Goal: Communication & Community: Answer question/provide support

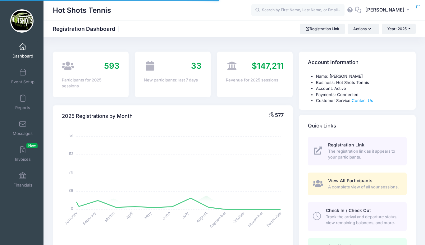
select select
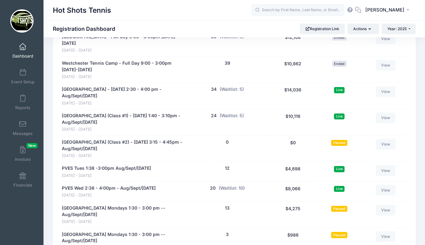
scroll to position [1223, 0]
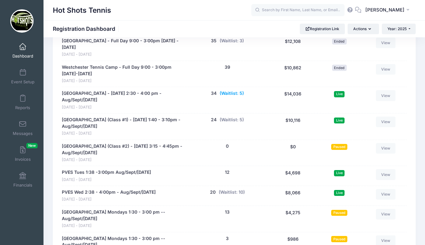
click at [235, 94] on button "(Waitlist: 5)" at bounding box center [232, 93] width 24 height 7
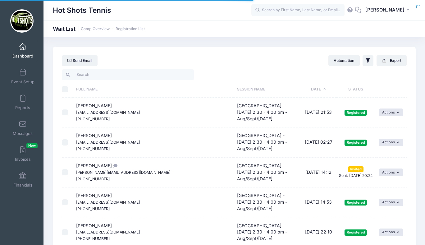
select select "50"
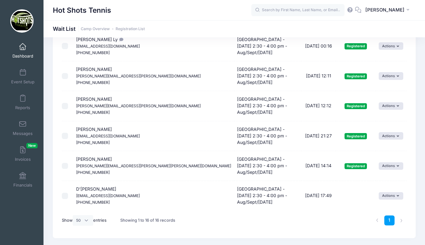
scroll to position [383, 0]
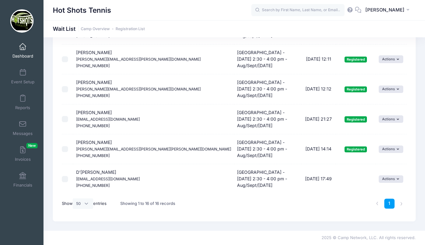
click at [65, 180] on input "checkbox" at bounding box center [65, 179] width 6 height 6
checkbox input "true"
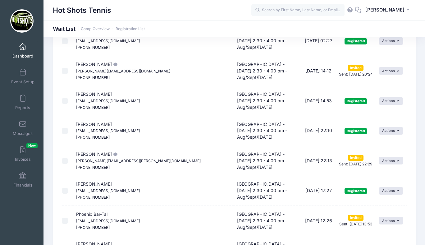
scroll to position [0, 0]
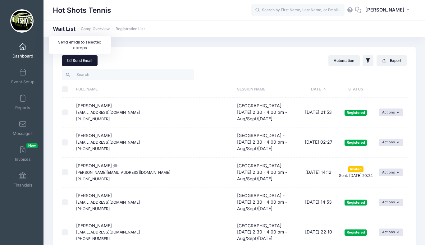
click at [85, 59] on link "Send Email" at bounding box center [80, 60] width 36 height 11
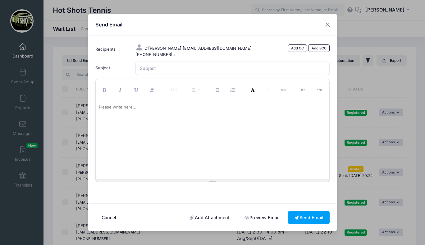
click at [162, 140] on div at bounding box center [213, 140] width 234 height 78
click at [299, 218] on button "Send Email" at bounding box center [309, 217] width 42 height 13
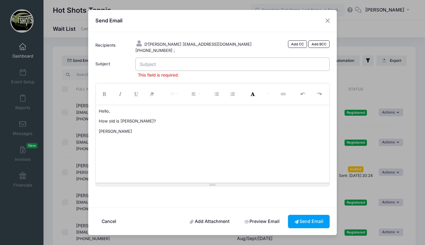
click at [184, 67] on input "Subject" at bounding box center [233, 64] width 195 height 13
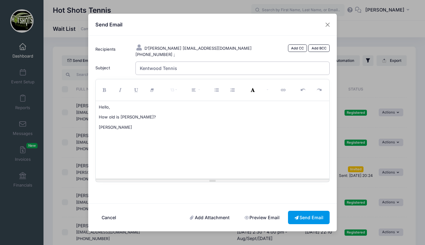
type input "Kentwood Tennis"
click at [303, 215] on button "Send Email" at bounding box center [309, 217] width 42 height 13
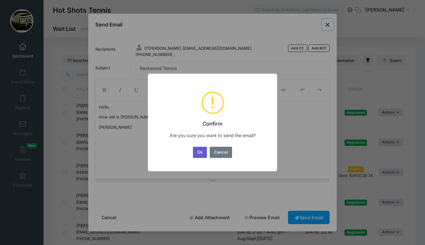
click at [202, 150] on button "Ok" at bounding box center [200, 152] width 14 height 11
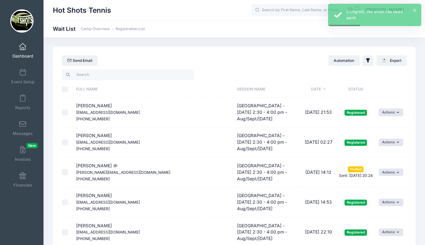
click at [23, 49] on span at bounding box center [23, 47] width 0 height 7
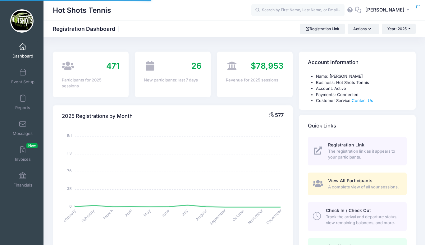
select select
